Goal: Task Accomplishment & Management: Manage account settings

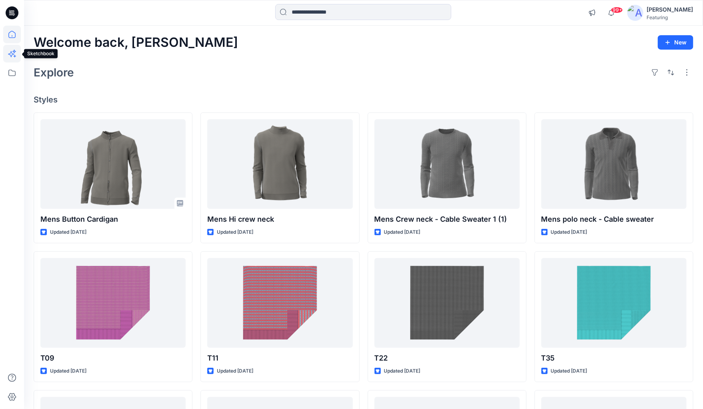
click at [12, 53] on icon at bounding box center [12, 54] width 18 height 18
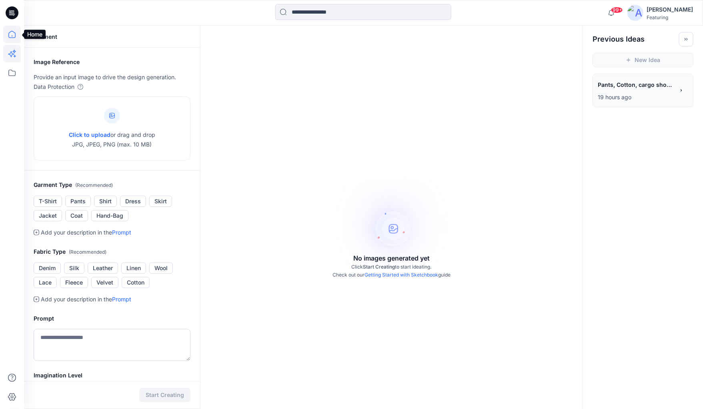
click at [12, 34] on icon at bounding box center [12, 35] width 18 height 18
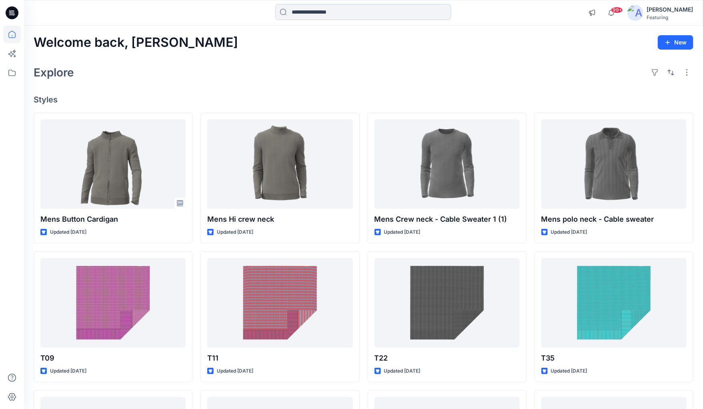
click at [335, 11] on input at bounding box center [363, 12] width 176 height 16
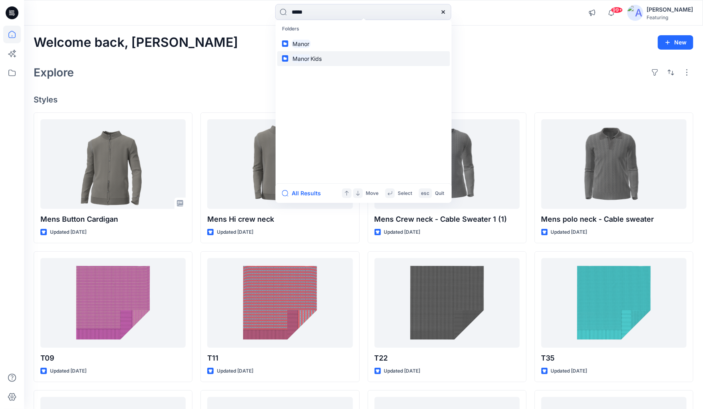
type input "*****"
click at [296, 59] on mark "Manor" at bounding box center [301, 58] width 19 height 9
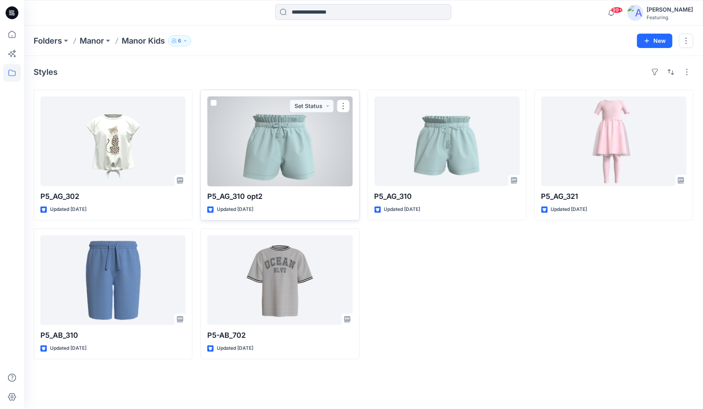
click at [322, 170] on div at bounding box center [279, 141] width 145 height 90
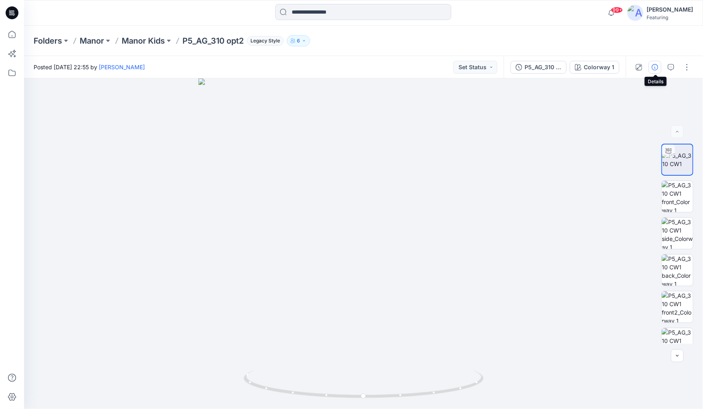
click at [657, 68] on icon "button" at bounding box center [655, 67] width 6 height 6
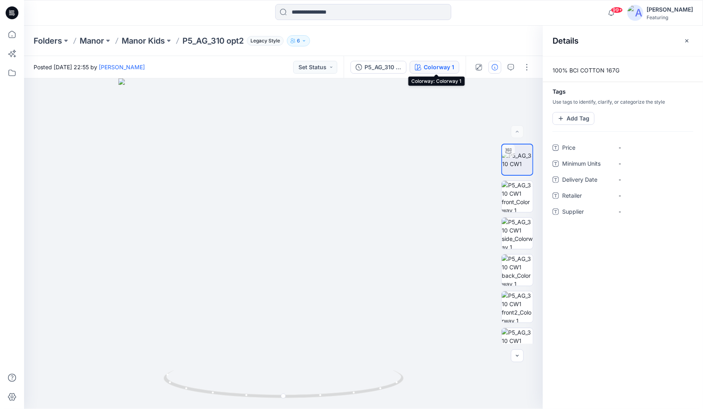
click at [439, 65] on div "Colorway 1" at bounding box center [439, 67] width 30 height 9
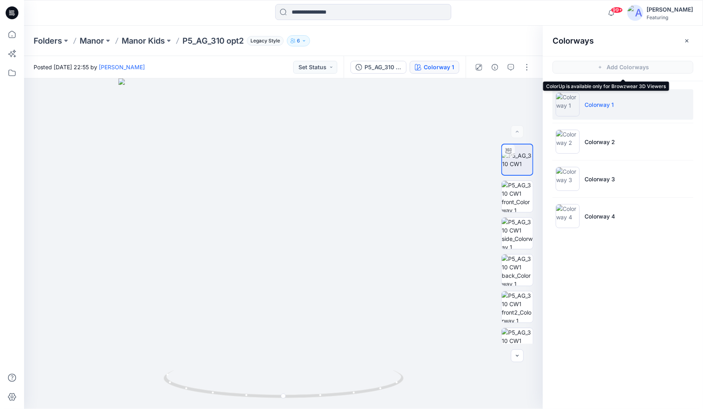
click at [622, 66] on span "Add Colorways" at bounding box center [623, 67] width 160 height 22
click at [431, 66] on div "Colorway 1" at bounding box center [439, 67] width 30 height 9
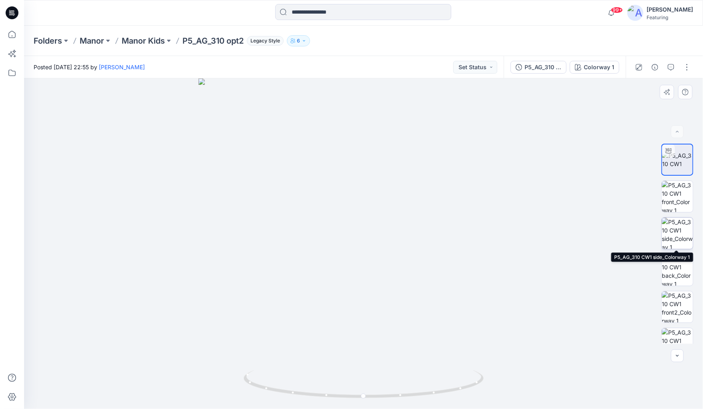
click at [681, 232] on img at bounding box center [677, 233] width 31 height 31
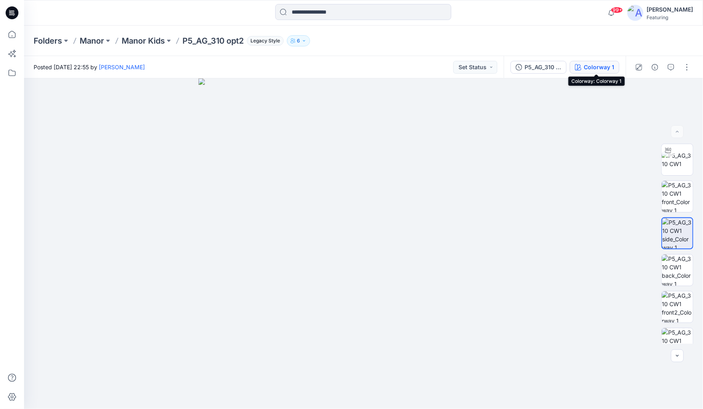
click at [606, 65] on div "Colorway 1" at bounding box center [599, 67] width 30 height 9
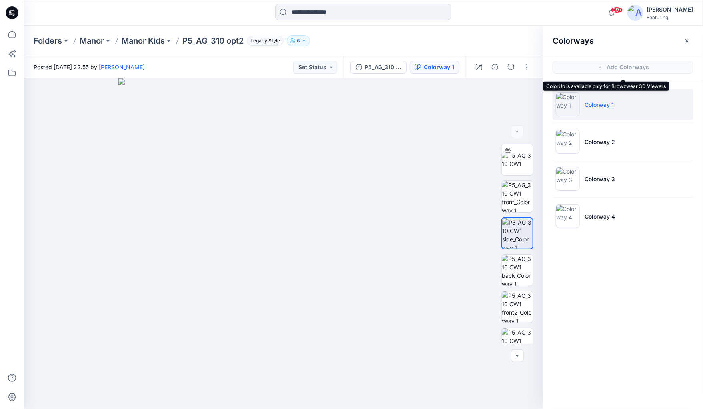
click at [615, 67] on span "Add Colorways" at bounding box center [623, 67] width 160 height 22
click at [528, 68] on button "button" at bounding box center [527, 67] width 13 height 13
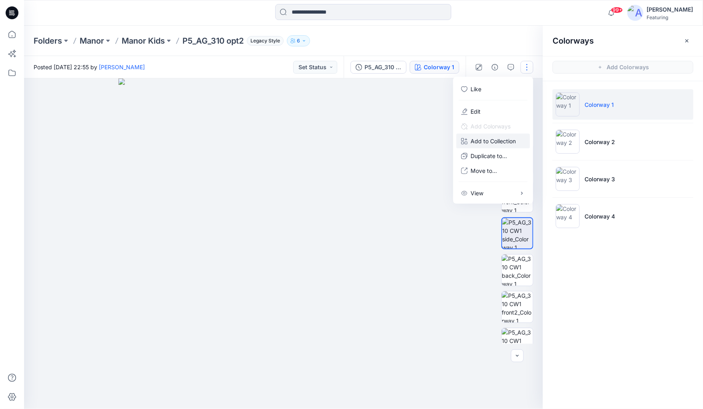
click at [492, 138] on p "Add to Collection" at bounding box center [493, 141] width 45 height 8
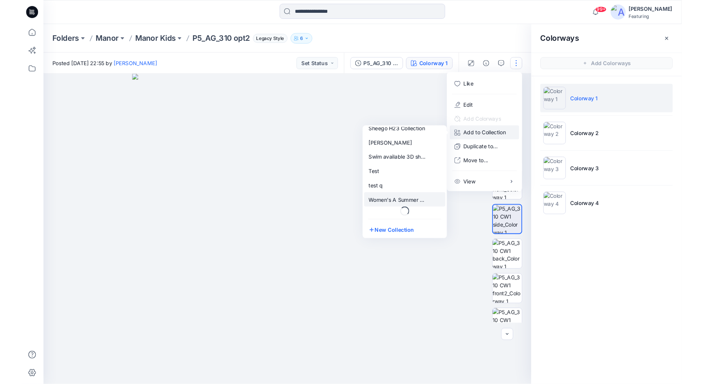
scroll to position [103, 0]
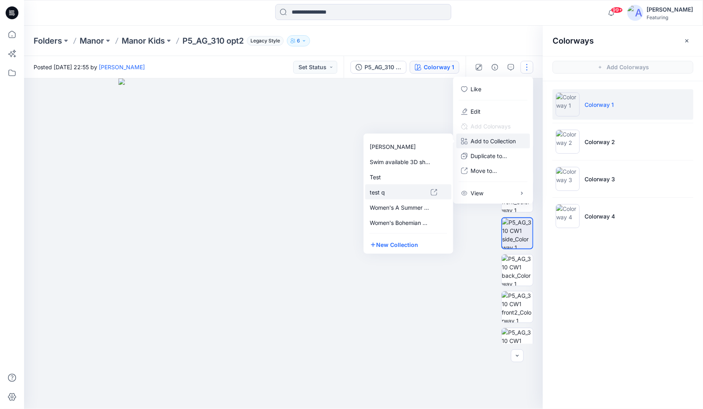
click at [381, 196] on div "test q" at bounding box center [408, 191] width 86 height 15
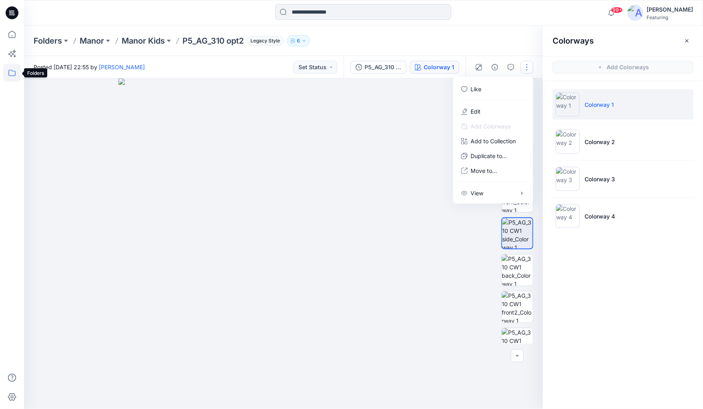
click at [17, 70] on icon at bounding box center [12, 73] width 18 height 18
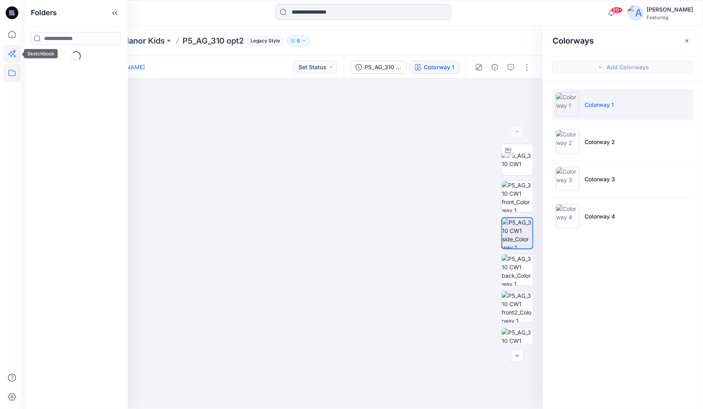
click at [17, 49] on icon at bounding box center [12, 54] width 18 height 18
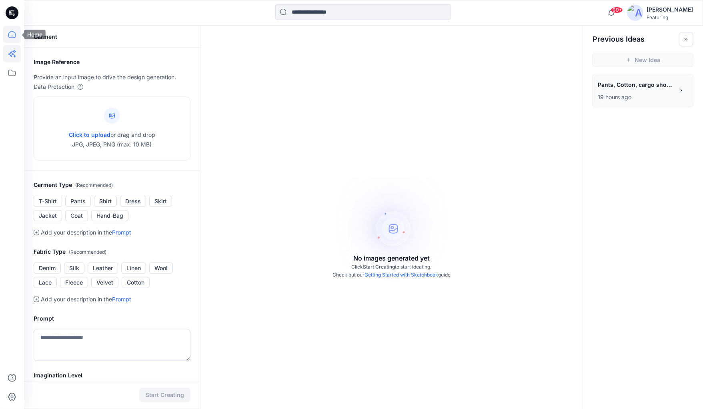
click at [12, 31] on icon at bounding box center [12, 35] width 18 height 18
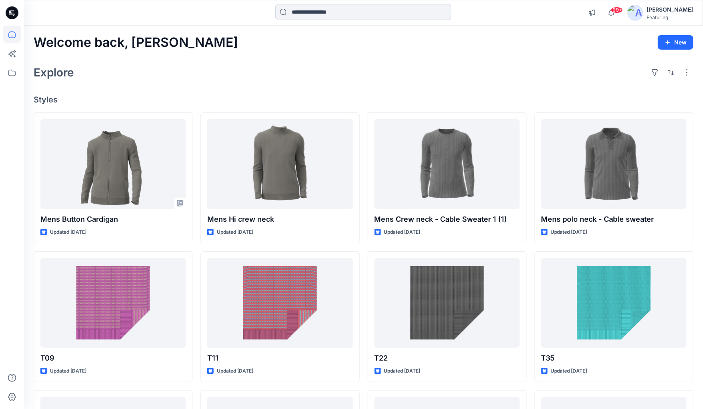
click at [343, 15] on input at bounding box center [363, 12] width 176 height 16
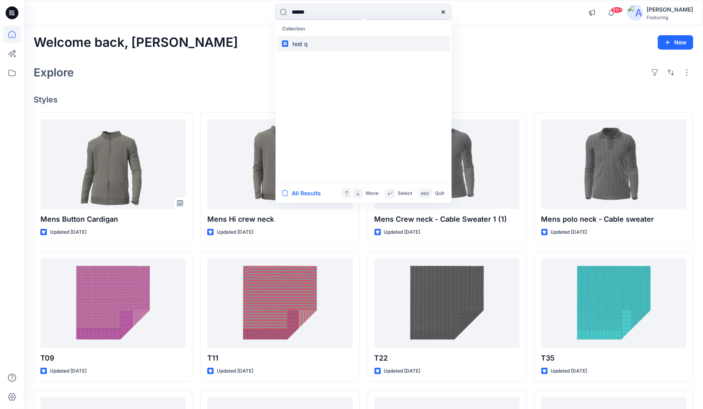
type input "******"
click at [303, 45] on mark "test q" at bounding box center [301, 43] width 18 height 9
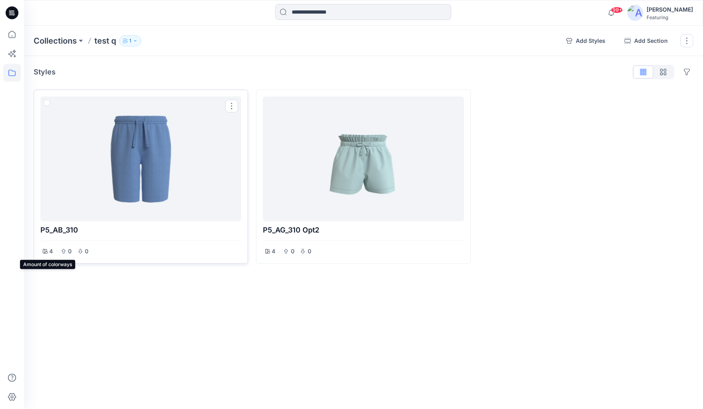
click at [46, 251] on icon at bounding box center [45, 251] width 5 height 5
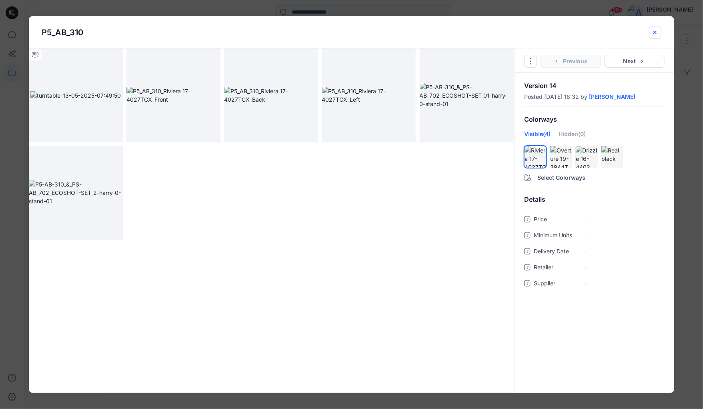
click at [657, 33] on icon "close-btn" at bounding box center [654, 31] width 3 height 3
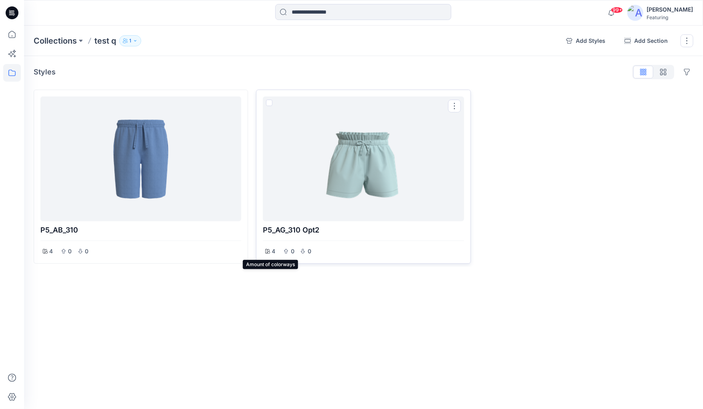
click at [270, 256] on div "4" at bounding box center [270, 251] width 15 height 11
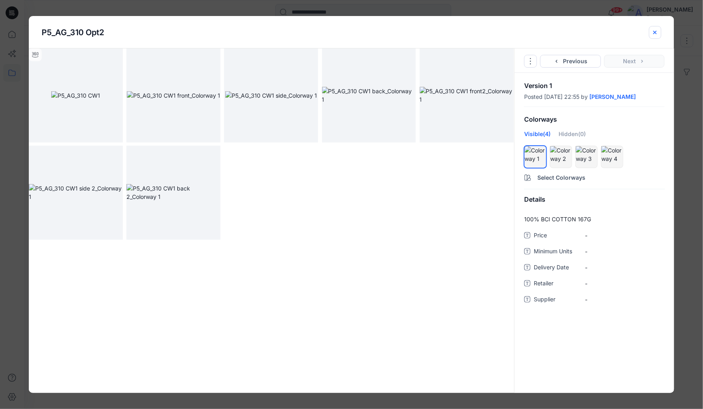
click at [655, 33] on icon "close-btn" at bounding box center [655, 32] width 6 height 6
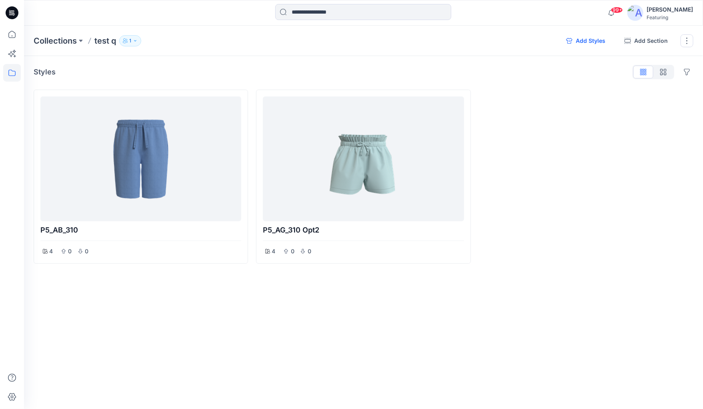
click at [589, 41] on button "Add Styles" at bounding box center [586, 40] width 52 height 13
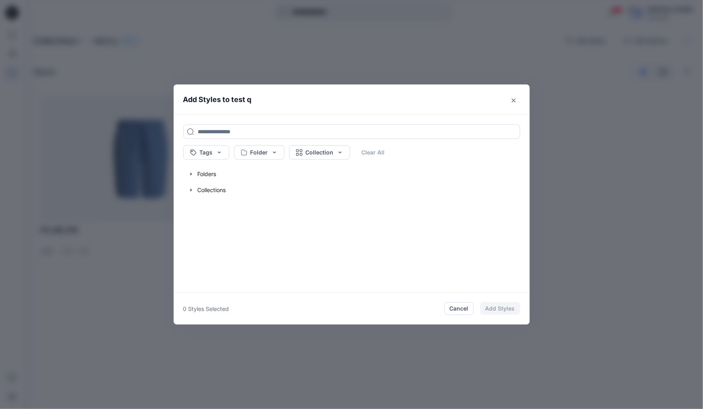
click at [615, 161] on div "Add Styles to test q Tags Folder Collection Clear All Folders Collections 0 Sty…" at bounding box center [351, 204] width 703 height 409
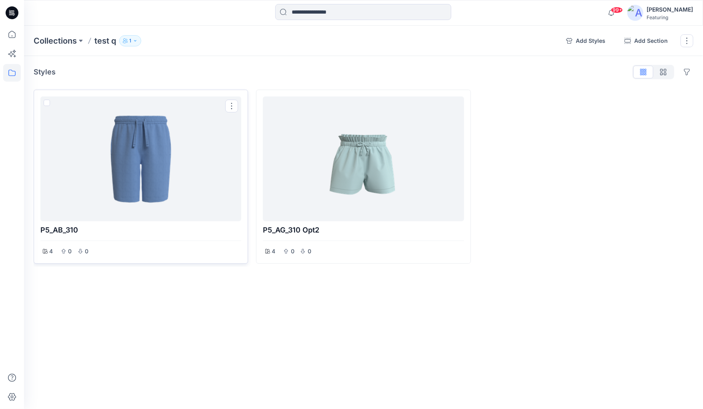
click at [155, 155] on div at bounding box center [141, 159] width 194 height 118
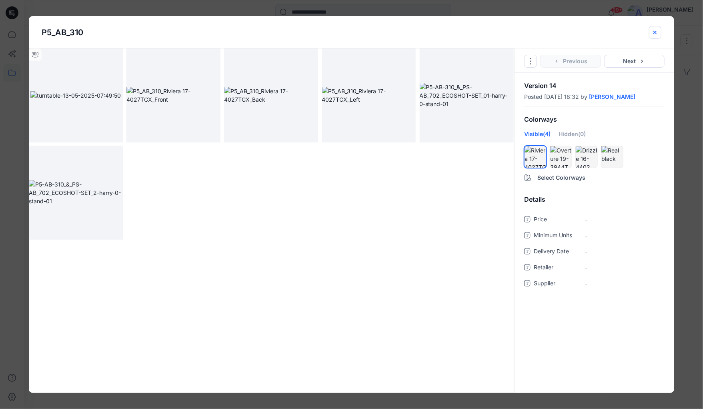
click at [656, 31] on icon "close-btn" at bounding box center [654, 31] width 3 height 3
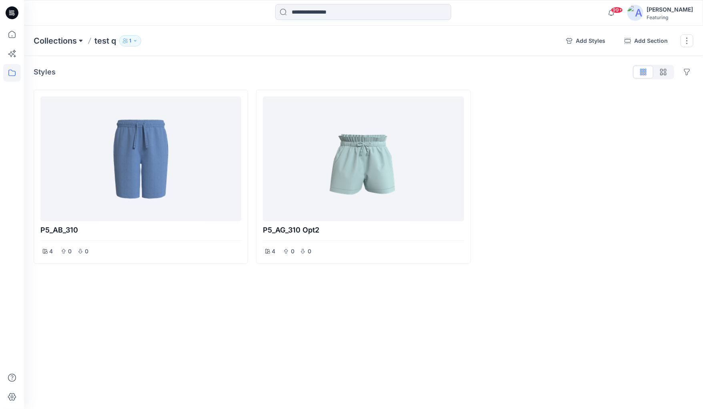
click at [81, 40] on button at bounding box center [81, 40] width 8 height 11
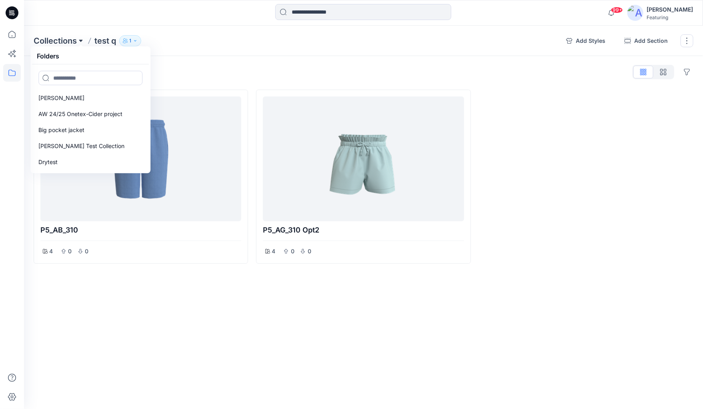
click at [81, 40] on button at bounding box center [81, 40] width 8 height 11
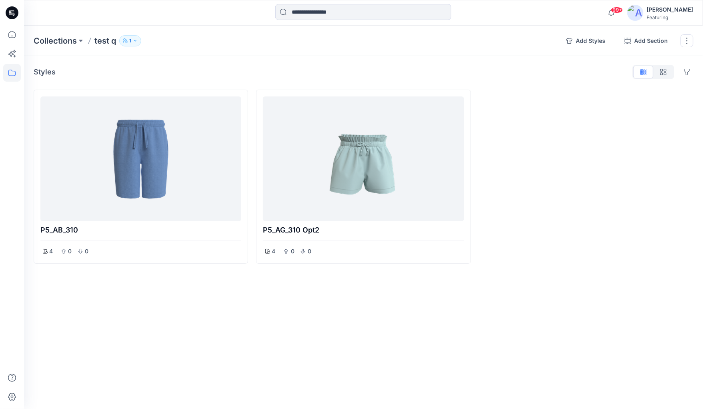
click at [135, 40] on icon "button" at bounding box center [135, 40] width 5 height 5
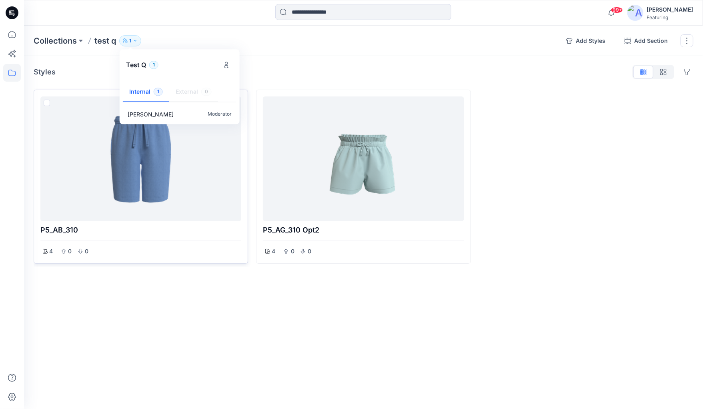
click at [73, 176] on div at bounding box center [141, 159] width 194 height 118
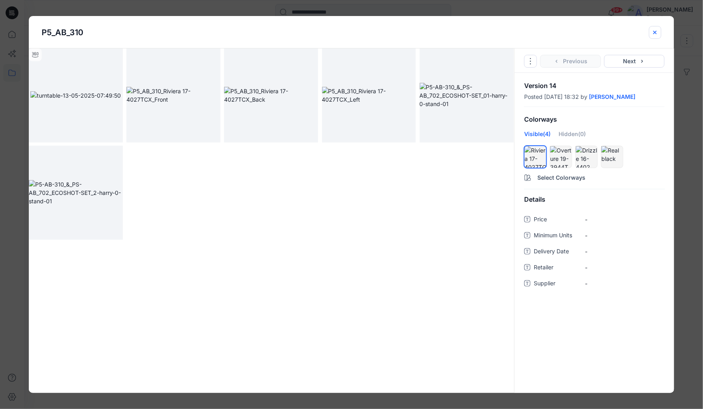
click at [655, 32] on icon "close-btn" at bounding box center [655, 32] width 6 height 6
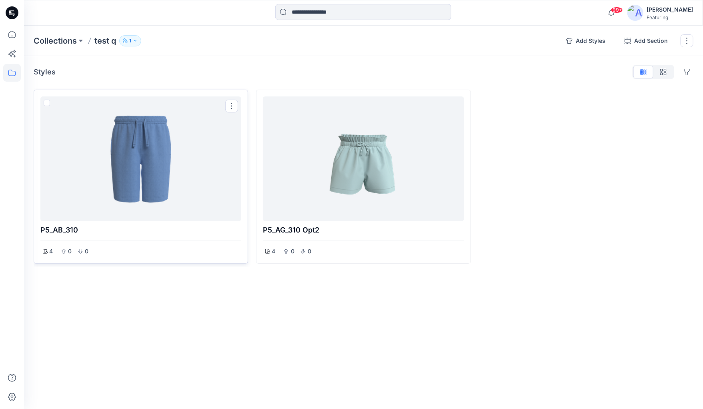
click at [50, 103] on div at bounding box center [141, 159] width 194 height 118
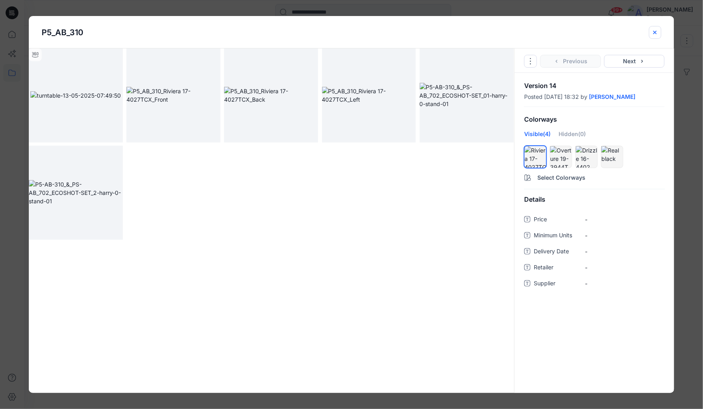
click at [654, 34] on icon "close-btn" at bounding box center [655, 32] width 6 height 6
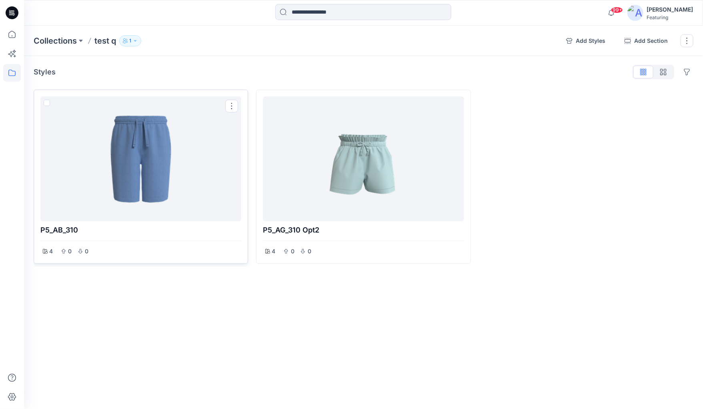
click at [47, 103] on span at bounding box center [47, 103] width 6 height 6
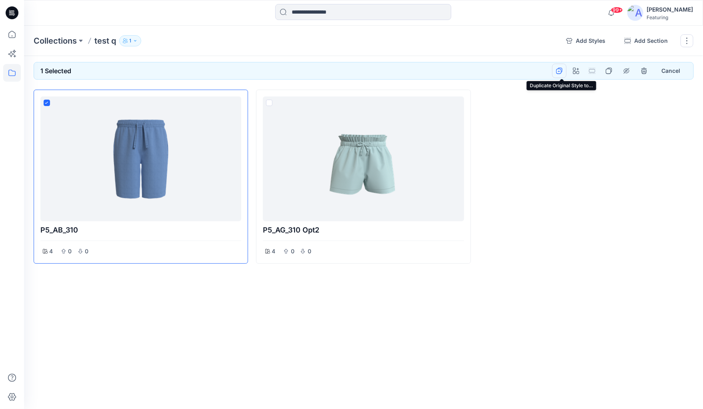
click at [562, 70] on icon "Duplicate Original Style to…" at bounding box center [559, 71] width 6 height 6
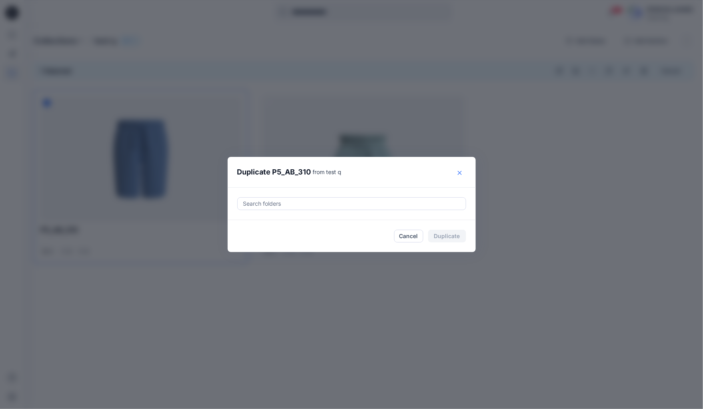
click at [461, 174] on button "Close" at bounding box center [459, 172] width 13 height 13
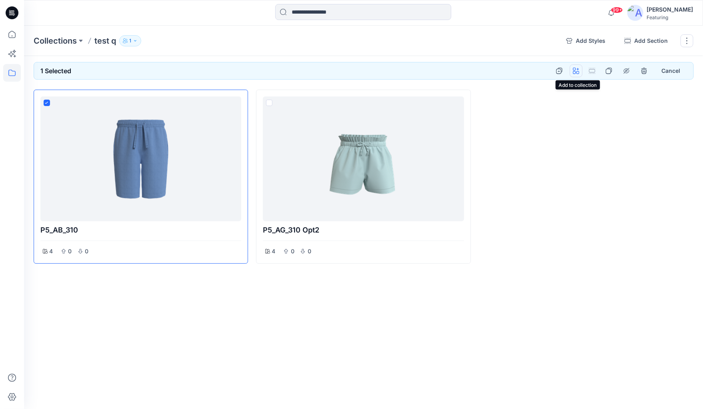
click at [578, 70] on button "button" at bounding box center [576, 70] width 13 height 13
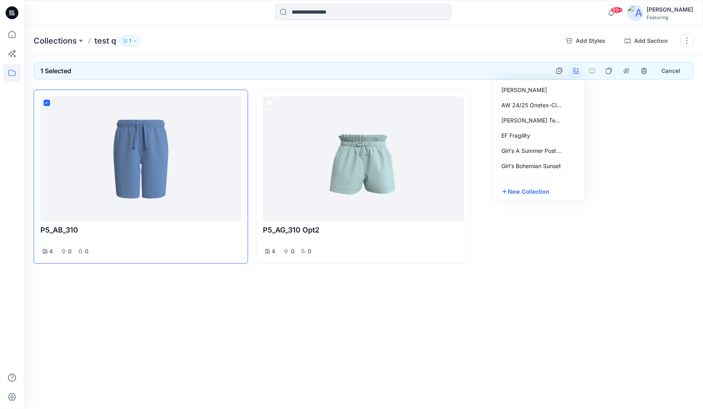
click at [528, 70] on div "1 Selected [PERSON_NAME] AW 24/25 Onetex-Cider project [PERSON_NAME] Test Colle…" at bounding box center [364, 71] width 660 height 18
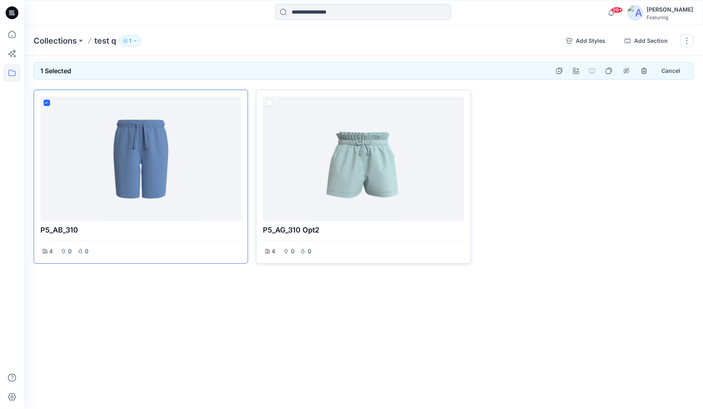
click at [356, 144] on div at bounding box center [363, 159] width 194 height 118
click at [269, 103] on icon at bounding box center [270, 103] width 4 height 3
click at [47, 102] on icon at bounding box center [46, 103] width 3 height 2
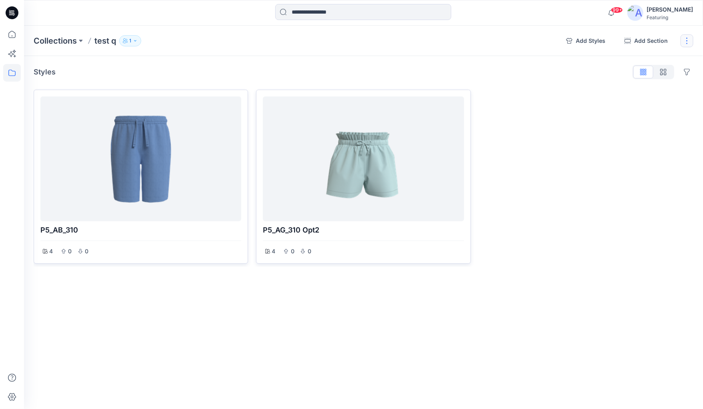
click at [689, 44] on button "button" at bounding box center [687, 40] width 13 height 13
click at [543, 126] on div at bounding box center [586, 177] width 214 height 174
click at [206, 149] on div at bounding box center [141, 159] width 194 height 118
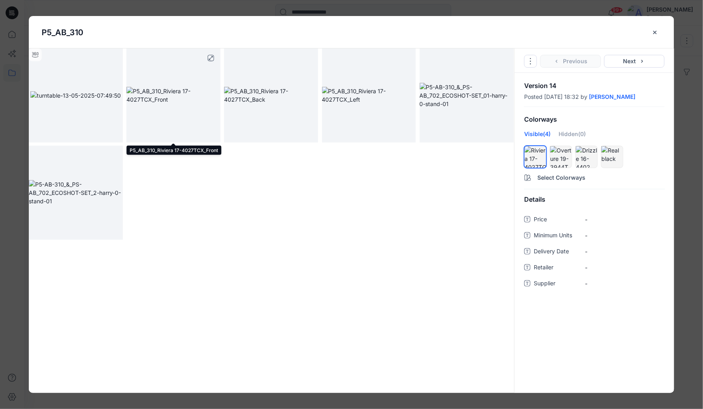
click at [188, 104] on img at bounding box center [173, 95] width 94 height 17
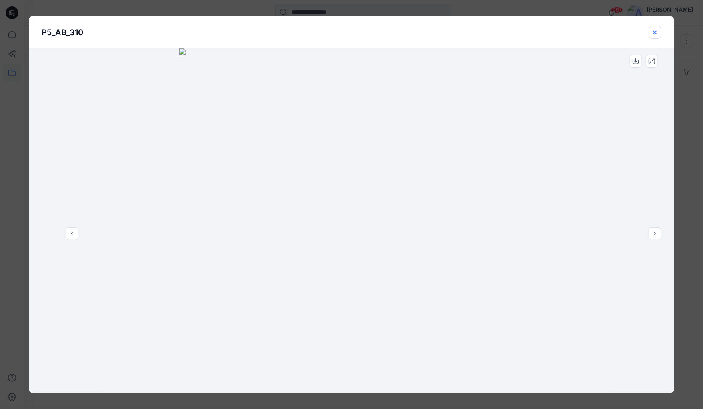
click at [655, 32] on icon "close-btn" at bounding box center [654, 31] width 3 height 3
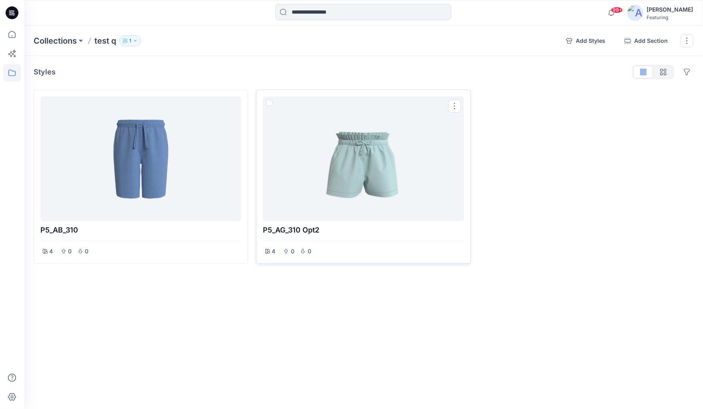
click at [377, 163] on div at bounding box center [363, 159] width 194 height 118
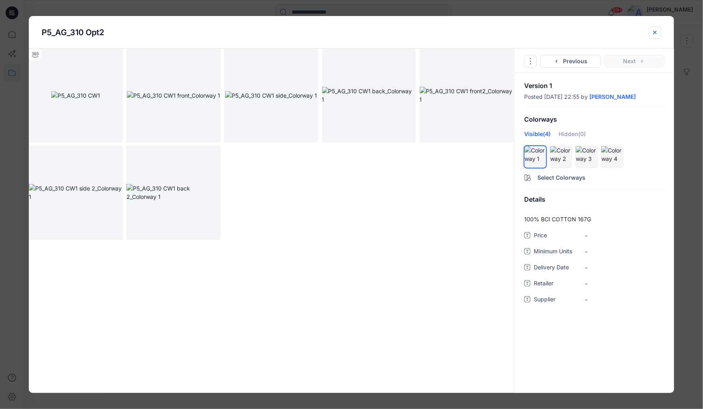
click at [655, 34] on icon "close-btn" at bounding box center [655, 32] width 6 height 6
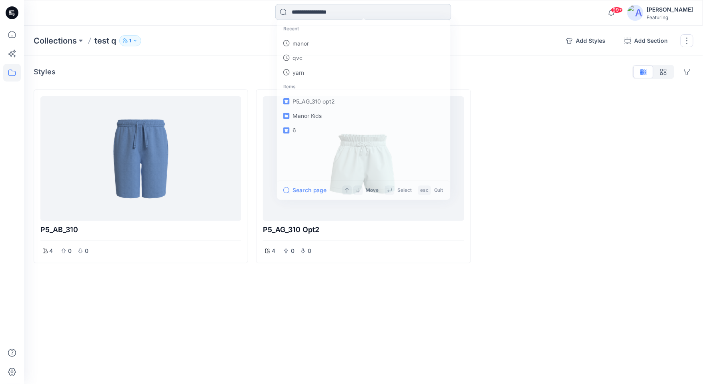
click at [336, 11] on input at bounding box center [363, 12] width 176 height 16
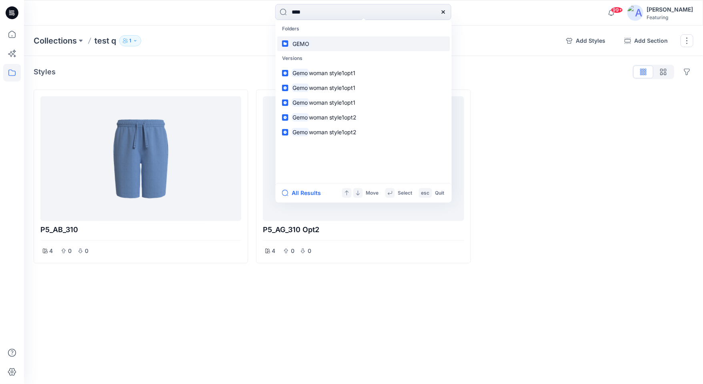
type input "****"
click at [298, 46] on mark "GEMO" at bounding box center [301, 43] width 19 height 9
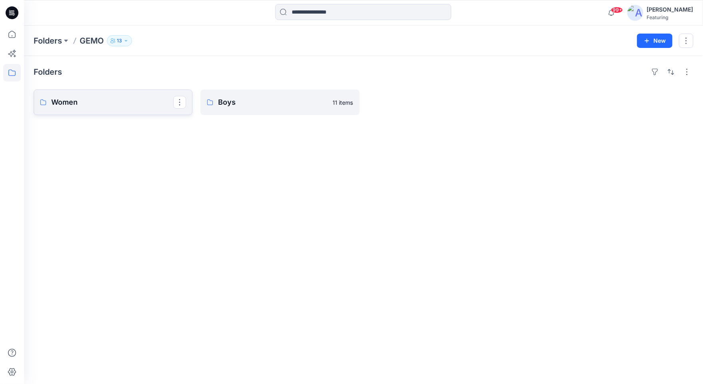
click at [111, 104] on p "Women" at bounding box center [112, 102] width 122 height 11
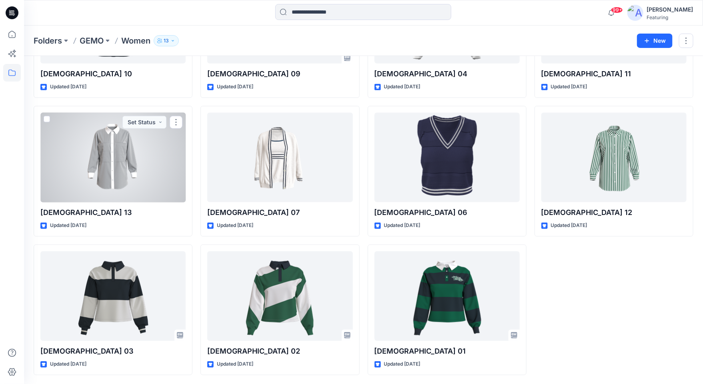
scroll to position [96, 0]
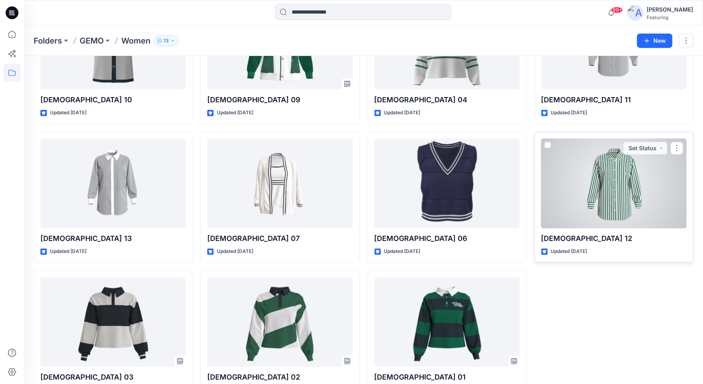
click at [593, 210] on div at bounding box center [613, 184] width 145 height 90
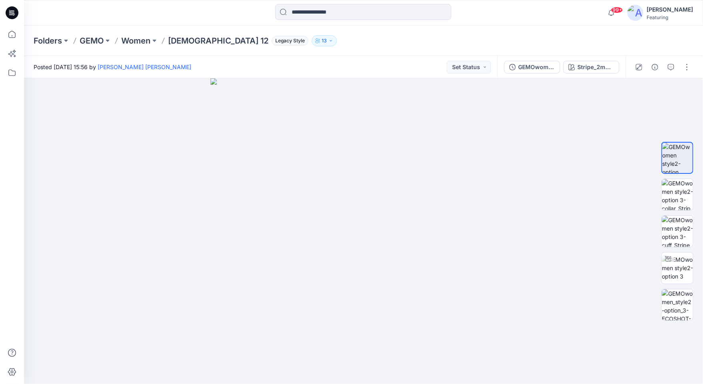
click at [42, 6] on div at bounding box center [109, 13] width 170 height 18
